Goal: Information Seeking & Learning: Learn about a topic

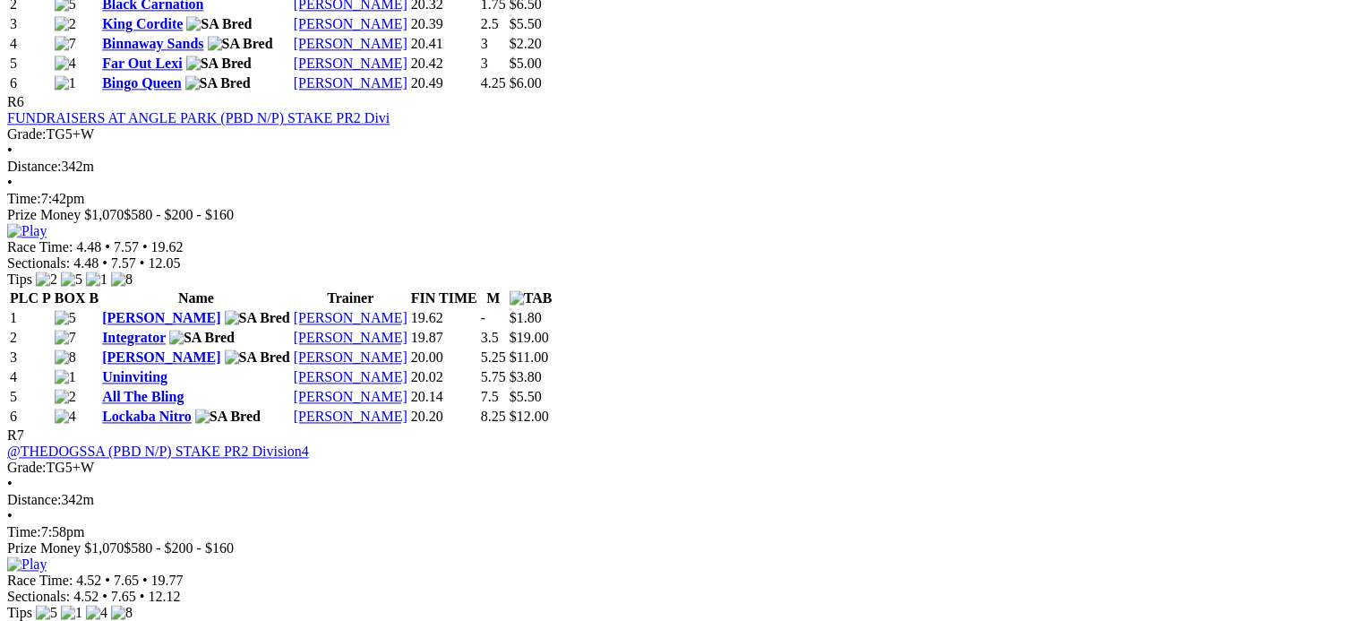
scroll to position [2443, 0]
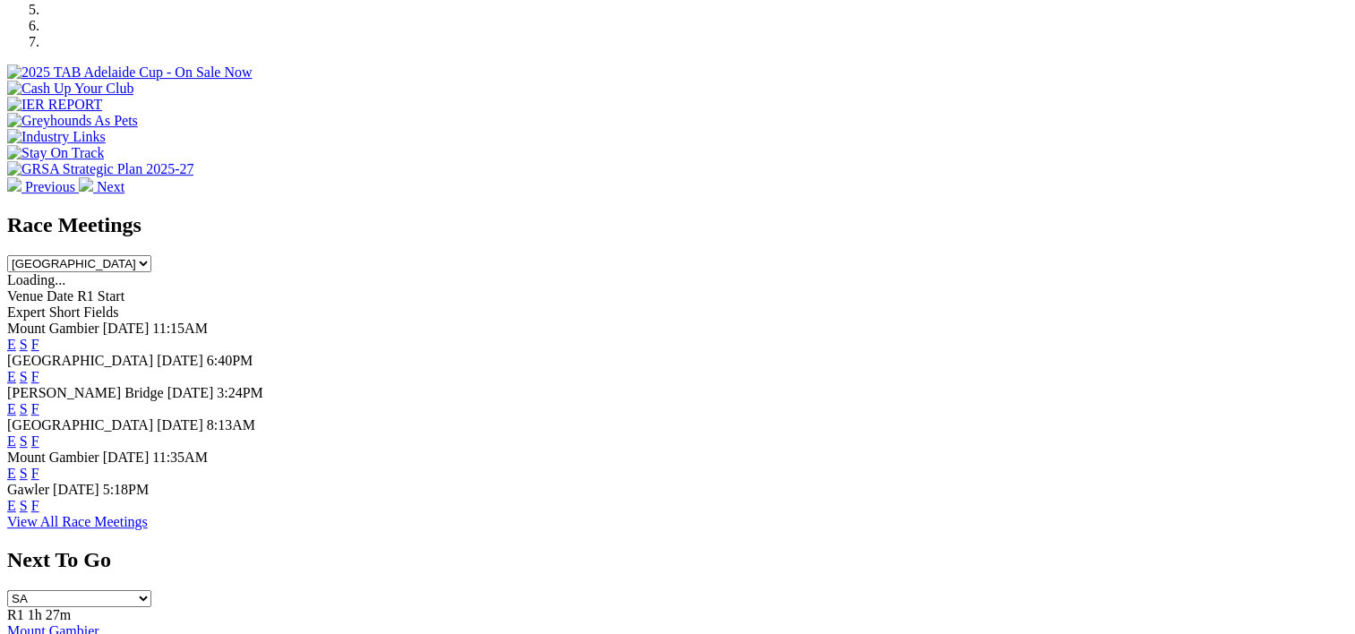
scroll to position [629, 0]
click at [39, 500] on link "F" at bounding box center [35, 505] width 8 height 15
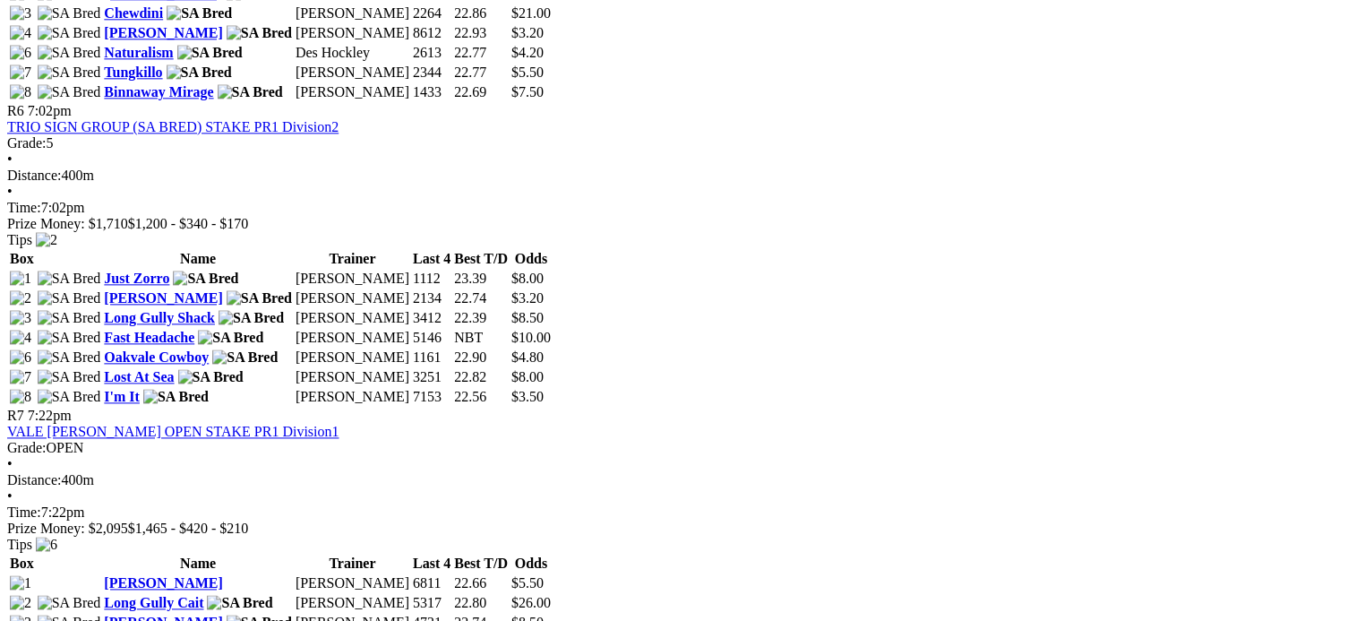
scroll to position [2205, 0]
